Goal: Task Accomplishment & Management: Manage account settings

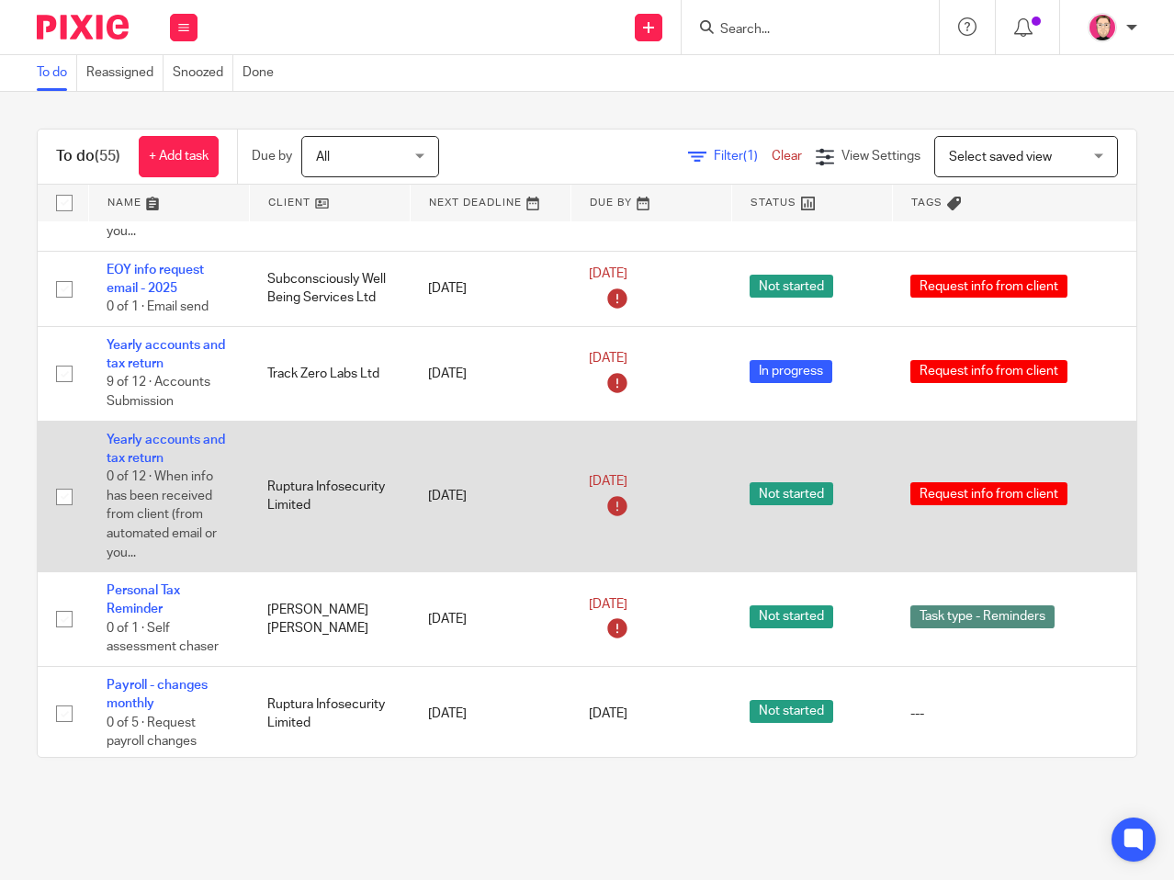
scroll to position [1564, 0]
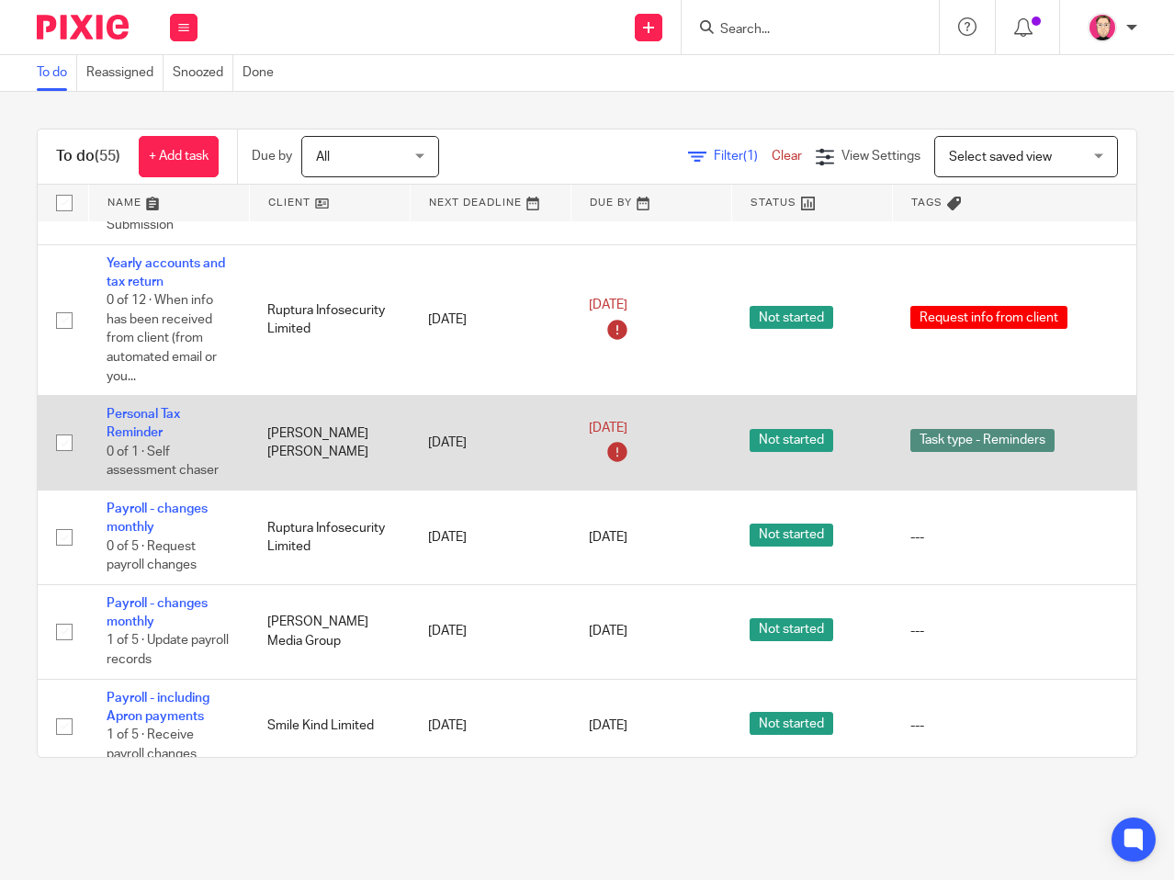
click at [71, 441] on input "checkbox" at bounding box center [64, 442] width 35 height 35
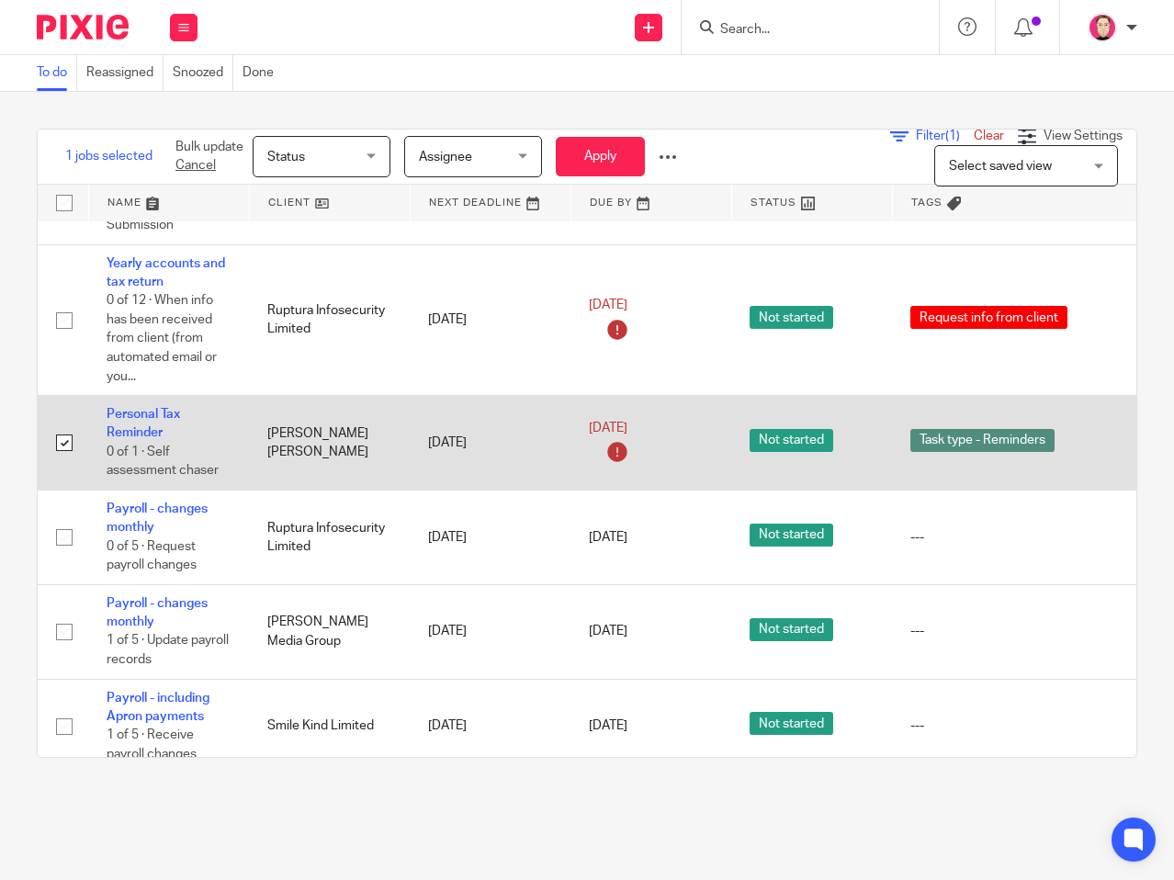
click at [62, 441] on input "checkbox" at bounding box center [64, 442] width 35 height 35
checkbox input "false"
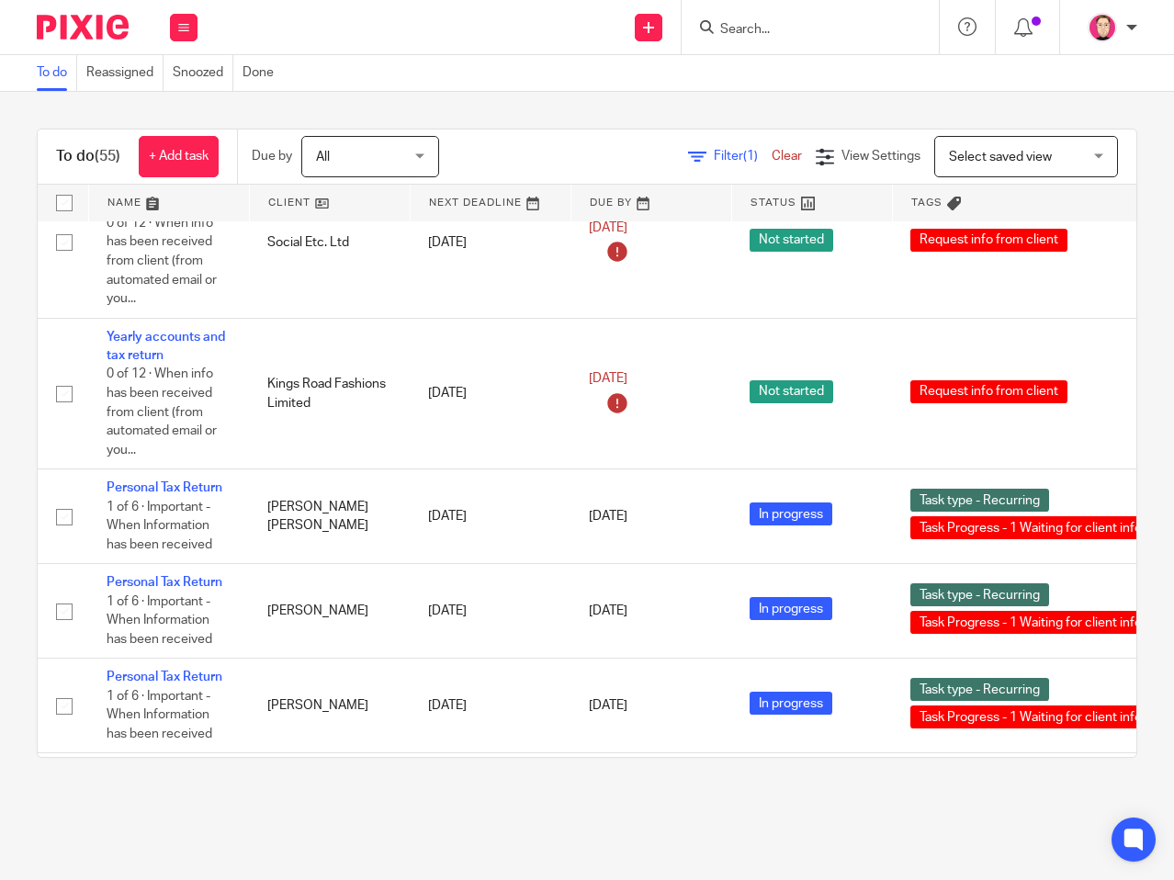
scroll to position [2299, 0]
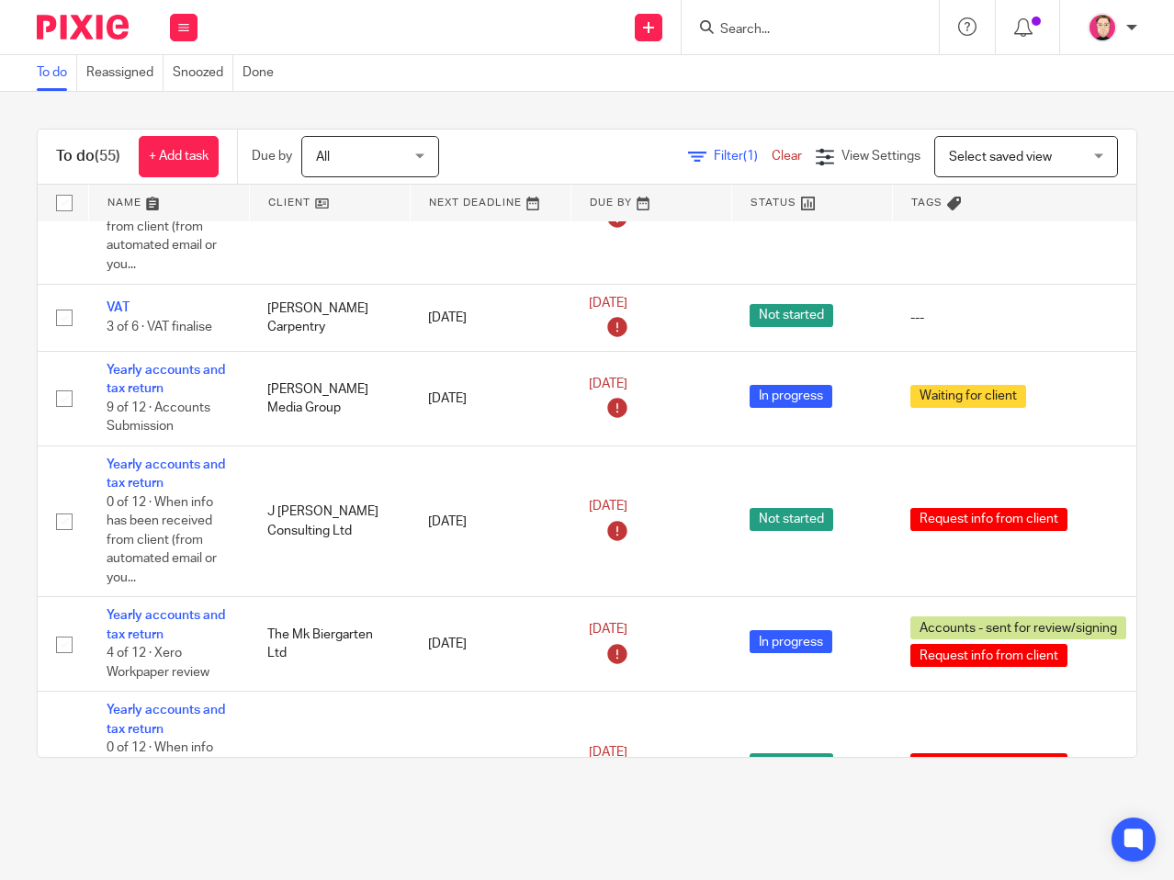
click at [748, 39] on form at bounding box center [816, 27] width 196 height 23
click at [753, 36] on input "Search" at bounding box center [800, 30] width 165 height 17
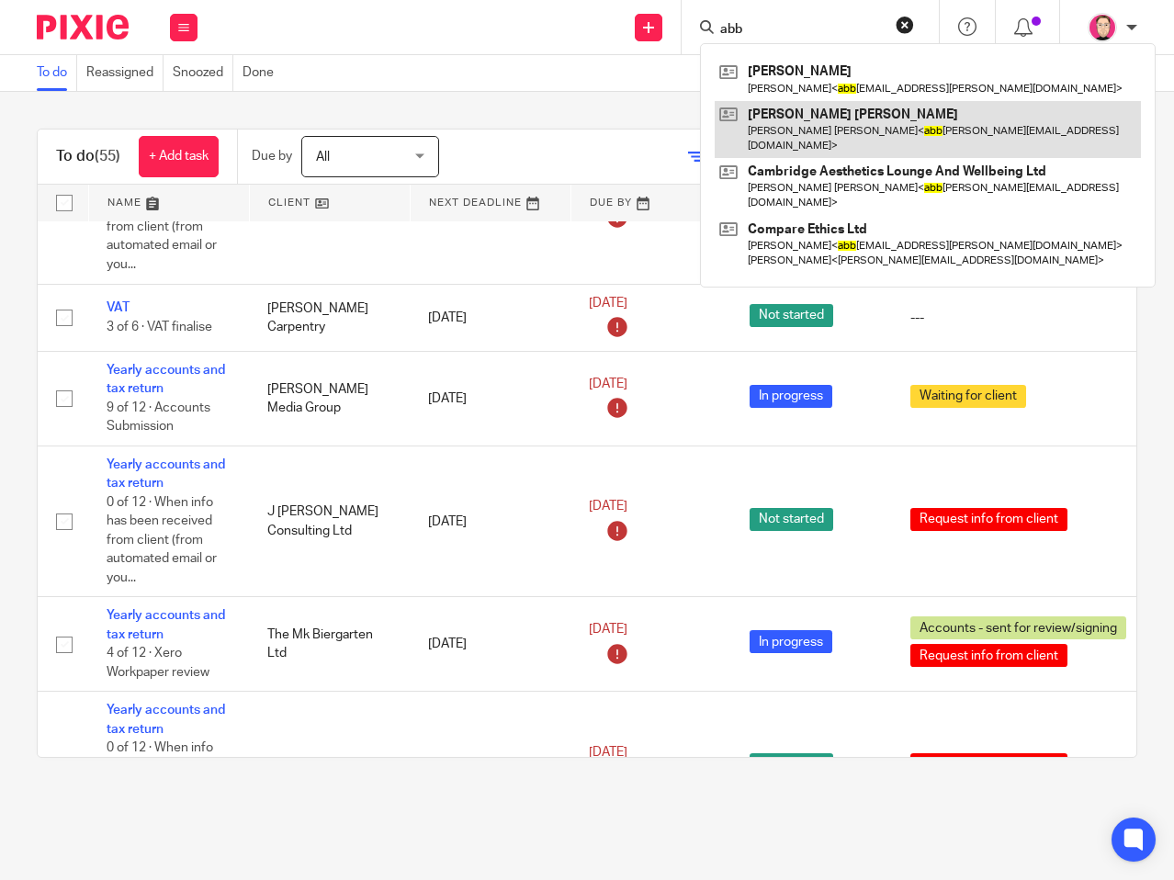
type input "abb"
click at [911, 115] on link at bounding box center [928, 129] width 426 height 57
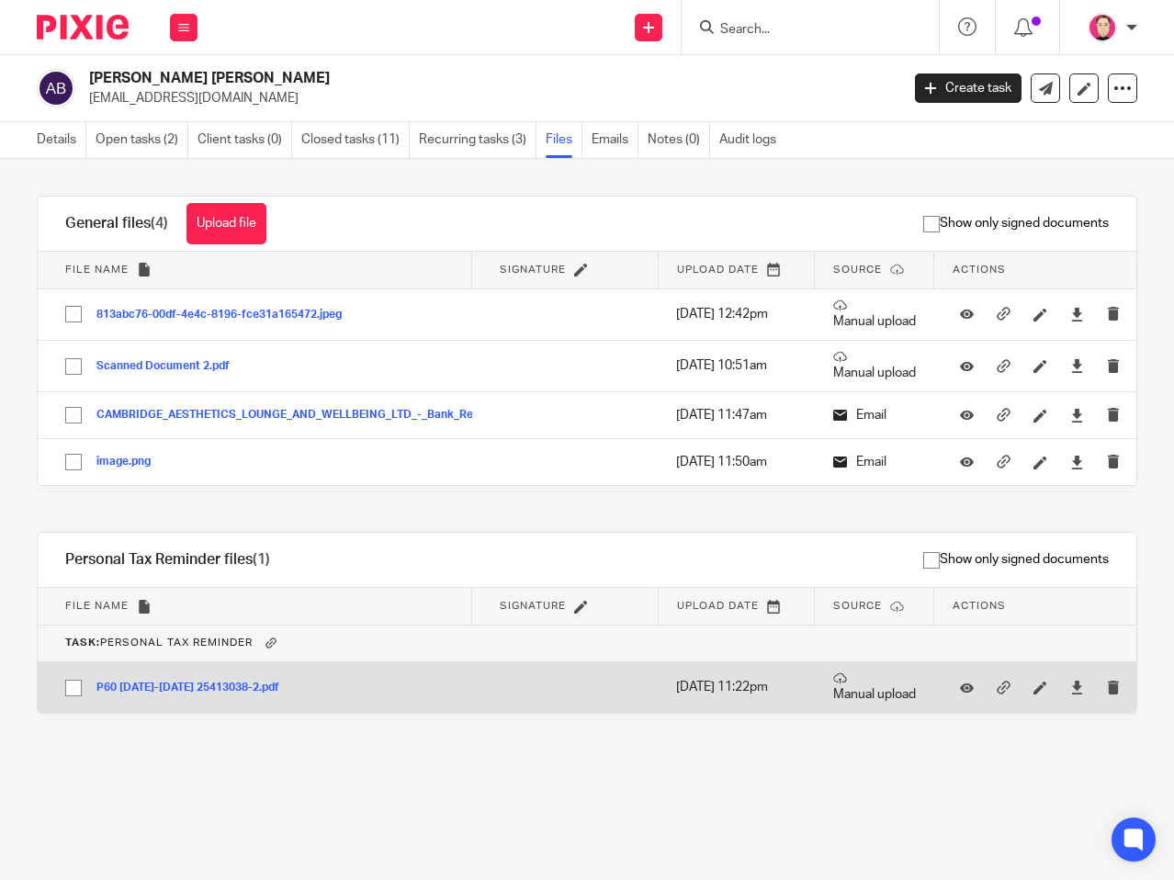
click at [223, 688] on button "P60 2024-2025 25413038-2.pdf" at bounding box center [194, 688] width 197 height 13
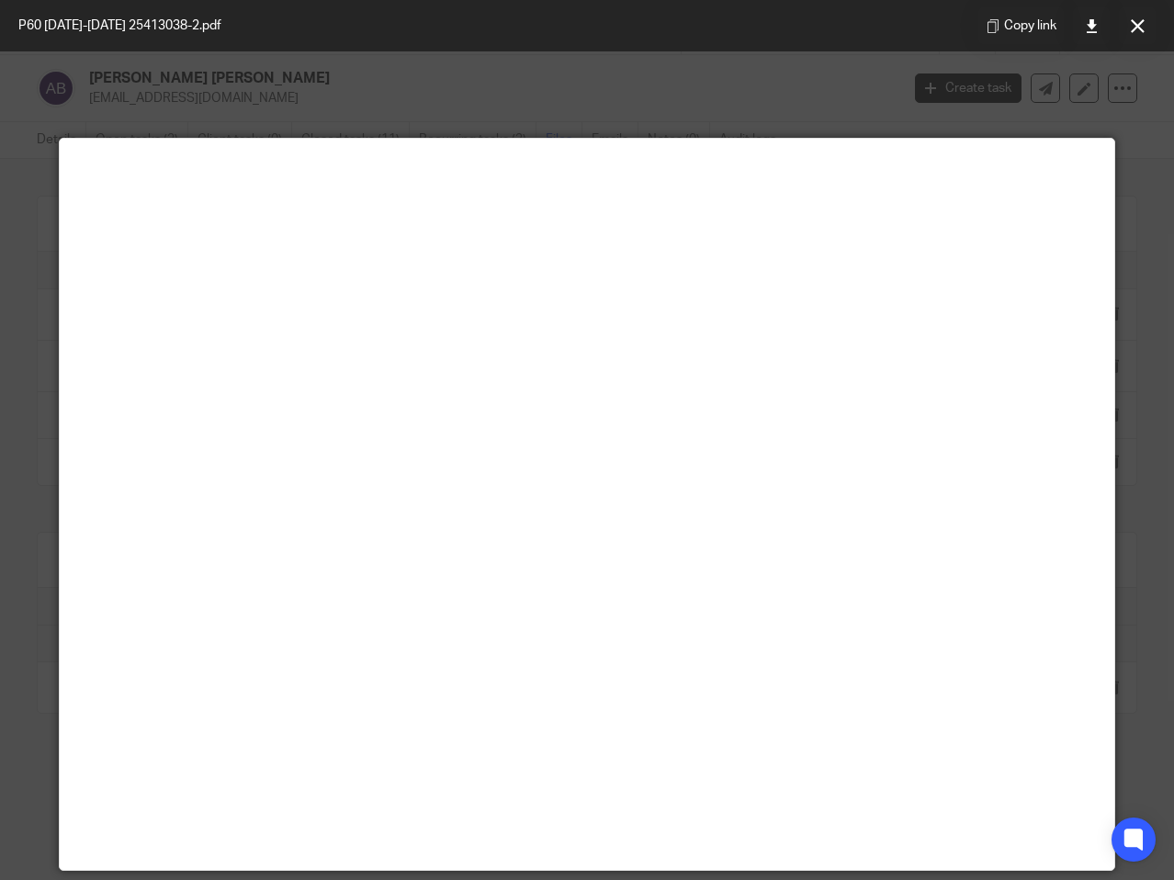
click at [1113, 92] on div at bounding box center [587, 440] width 1174 height 880
click at [1143, 21] on icon at bounding box center [1138, 26] width 14 height 14
